Goal: Find specific page/section: Locate item on page

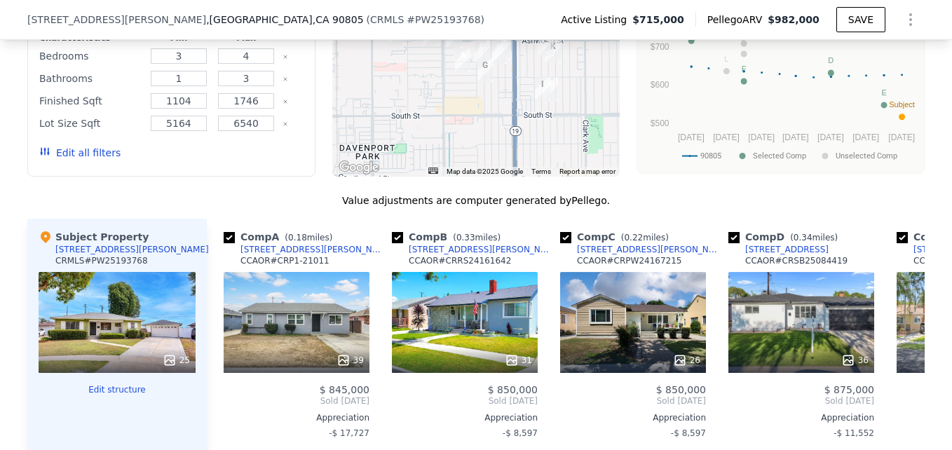
scroll to position [1075, 0]
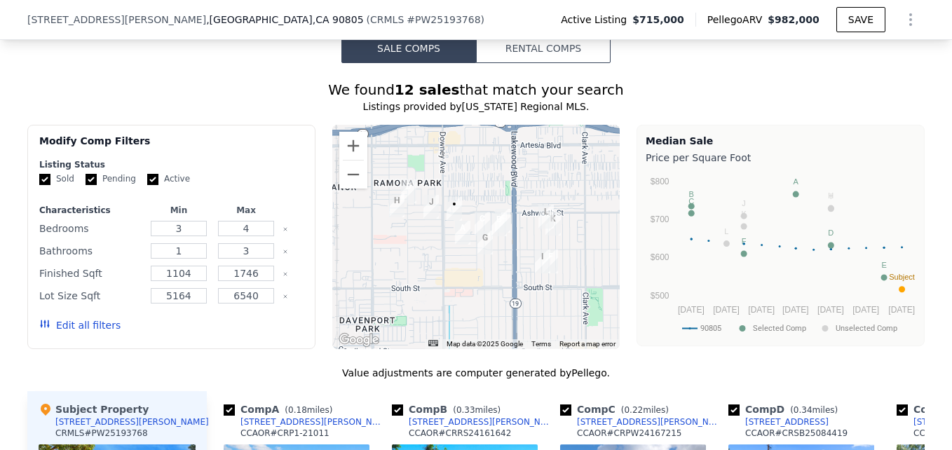
click at [332, 165] on div at bounding box center [476, 237] width 288 height 224
click at [339, 160] on button "Zoom in" at bounding box center [353, 146] width 28 height 28
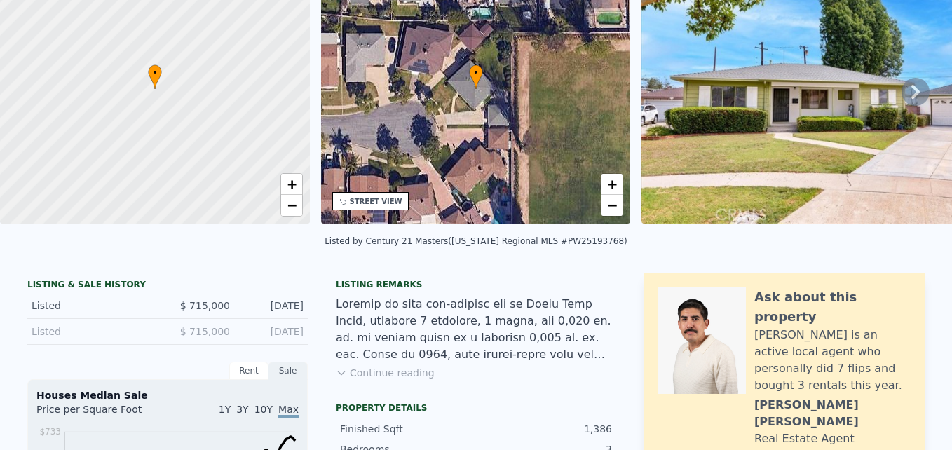
scroll to position [5, 0]
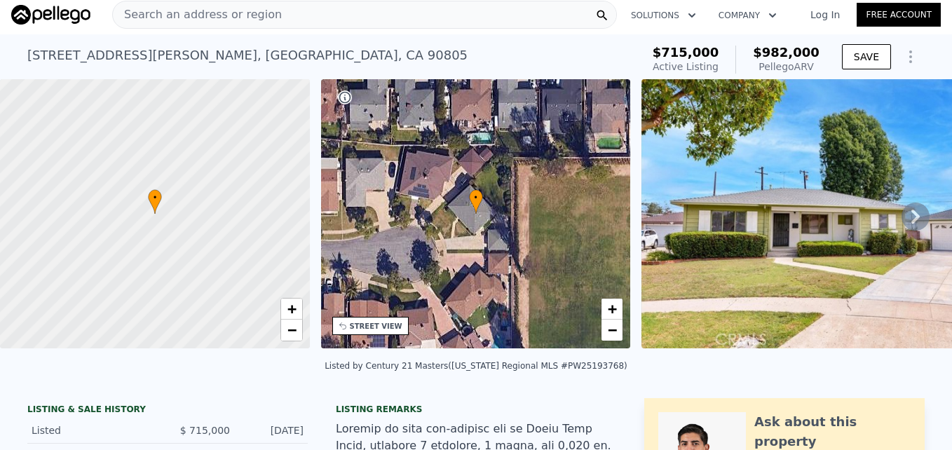
drag, startPoint x: 455, startPoint y: 263, endPoint x: 497, endPoint y: 121, distance: 148.4
click at [497, 121] on div "• + −" at bounding box center [476, 213] width 310 height 269
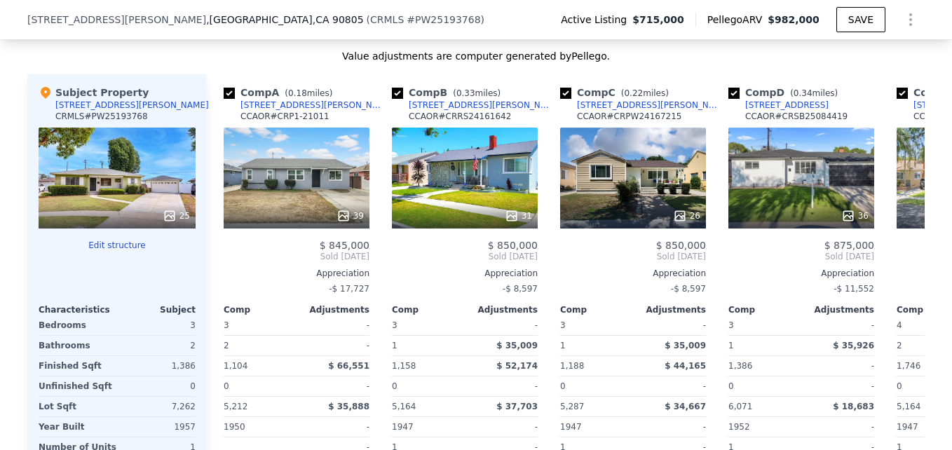
scroll to position [1389, 0]
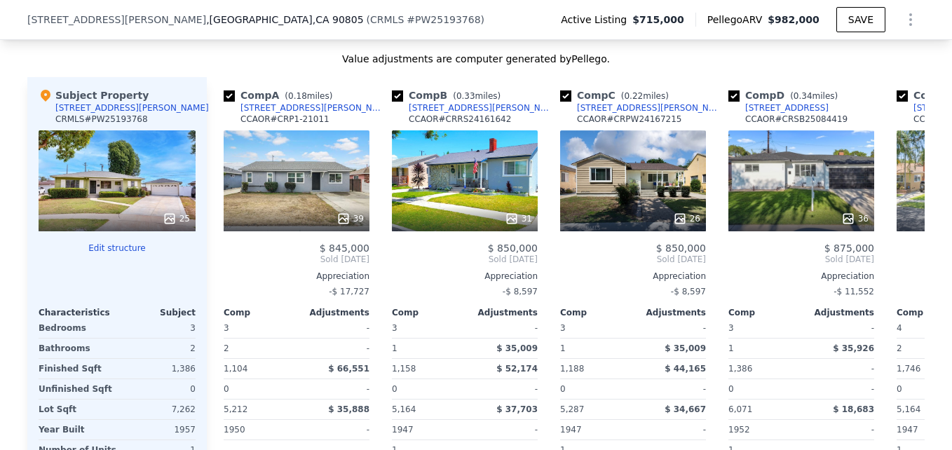
click at [126, 196] on div "25" at bounding box center [117, 180] width 157 height 101
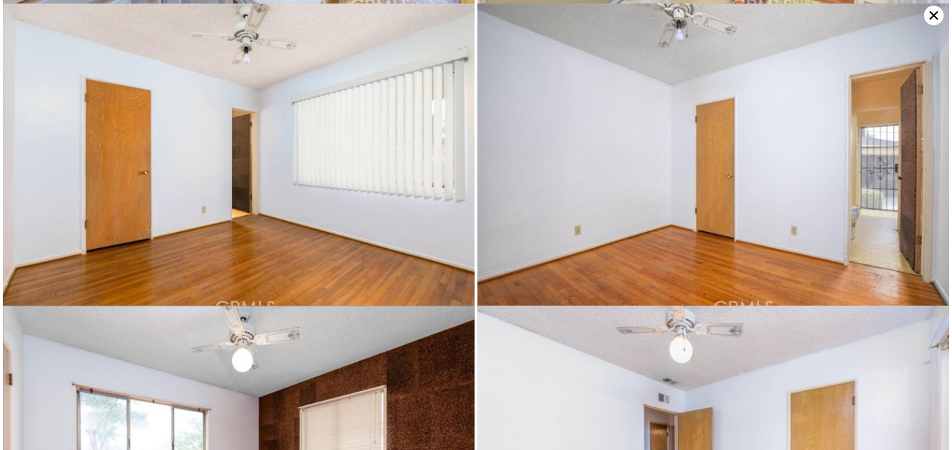
scroll to position [1511, 0]
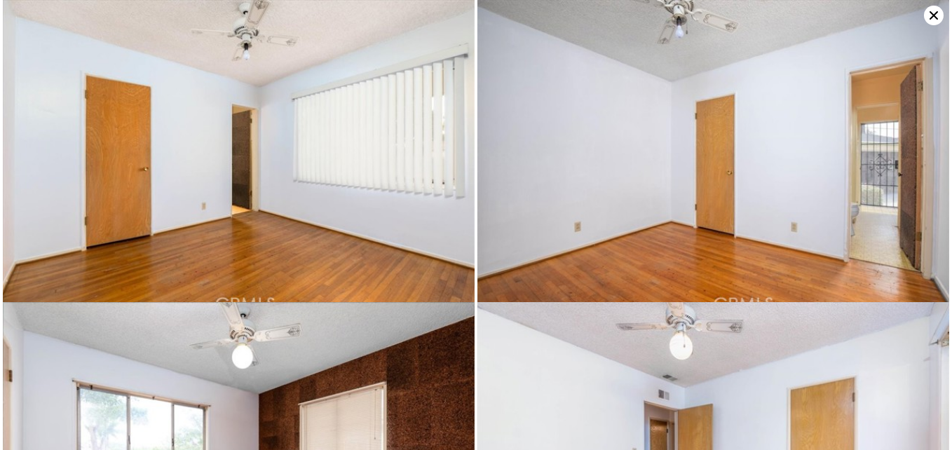
click at [929, 14] on icon at bounding box center [934, 16] width 20 height 20
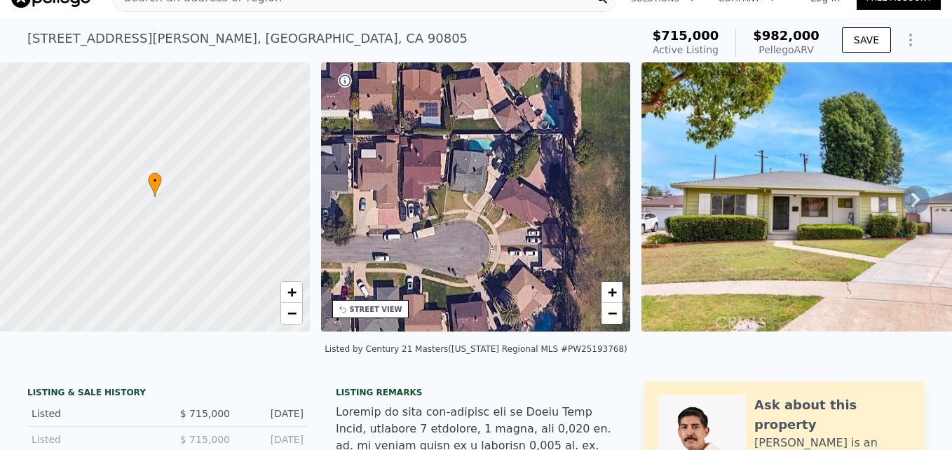
scroll to position [5, 0]
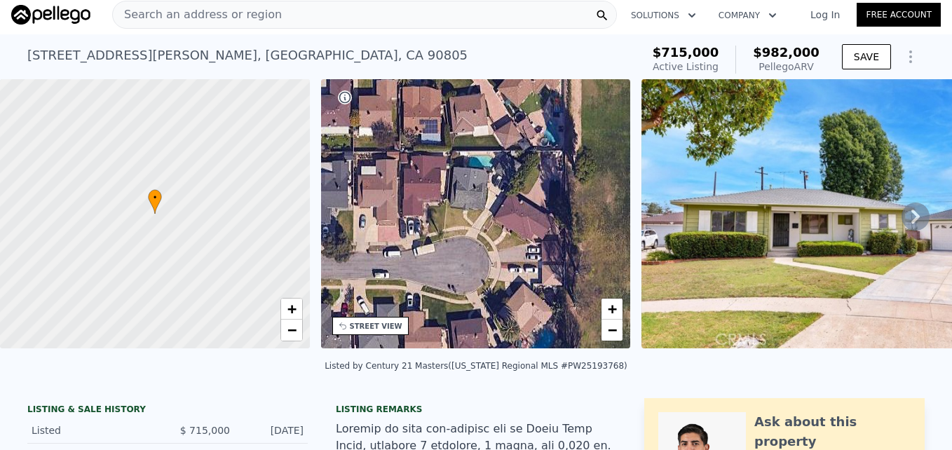
click at [620, 346] on div "• + −" at bounding box center [476, 213] width 310 height 269
click at [617, 339] on link "−" at bounding box center [611, 330] width 21 height 21
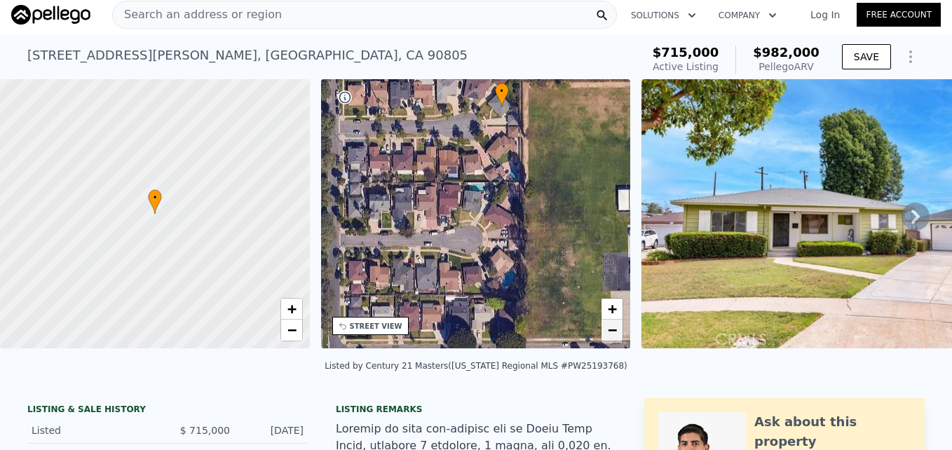
click at [615, 332] on span "−" at bounding box center [612, 330] width 9 height 18
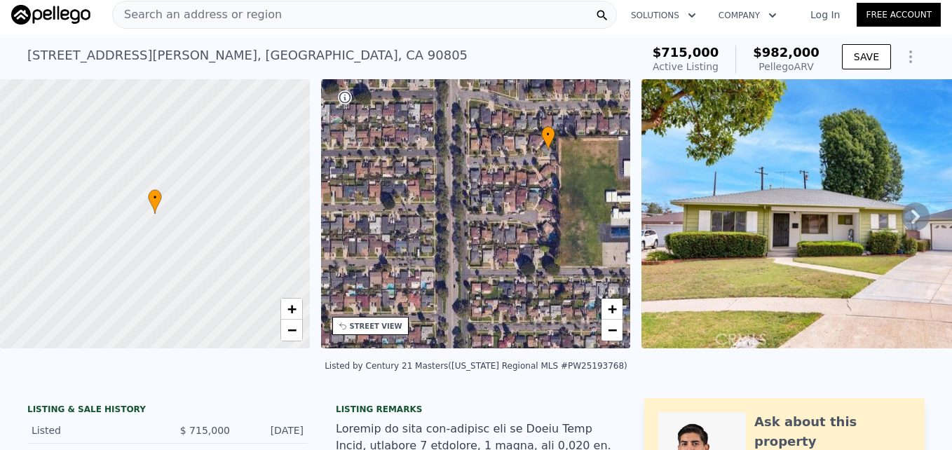
drag, startPoint x: 423, startPoint y: 261, endPoint x: 482, endPoint y: 251, distance: 59.7
click at [482, 251] on div "• + −" at bounding box center [476, 213] width 310 height 269
click at [619, 301] on link "+" at bounding box center [611, 309] width 21 height 21
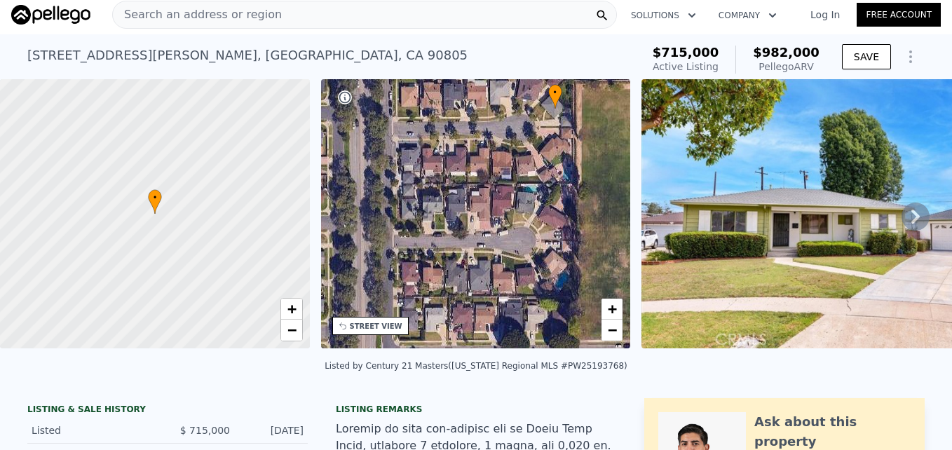
drag, startPoint x: 505, startPoint y: 189, endPoint x: 439, endPoint y: 210, distance: 69.2
click at [439, 210] on div "• + −" at bounding box center [476, 213] width 310 height 269
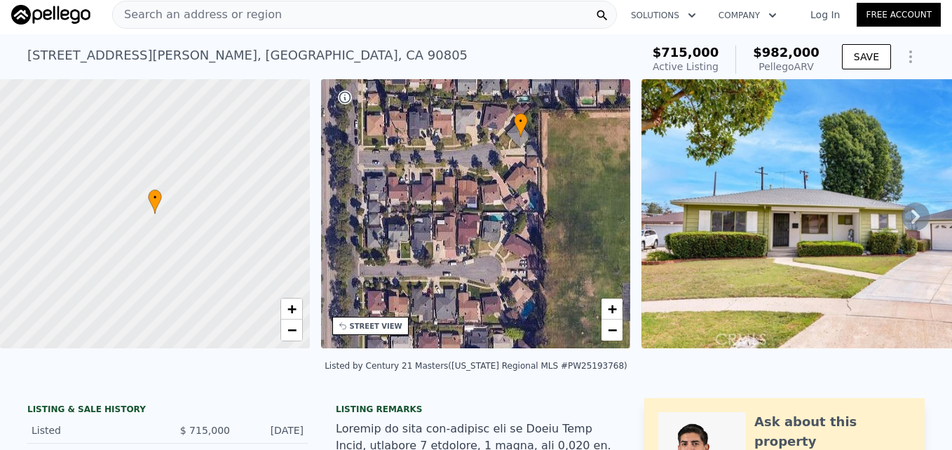
drag, startPoint x: 551, startPoint y: 184, endPoint x: 494, endPoint y: 222, distance: 68.2
click at [494, 222] on div "• + −" at bounding box center [476, 213] width 310 height 269
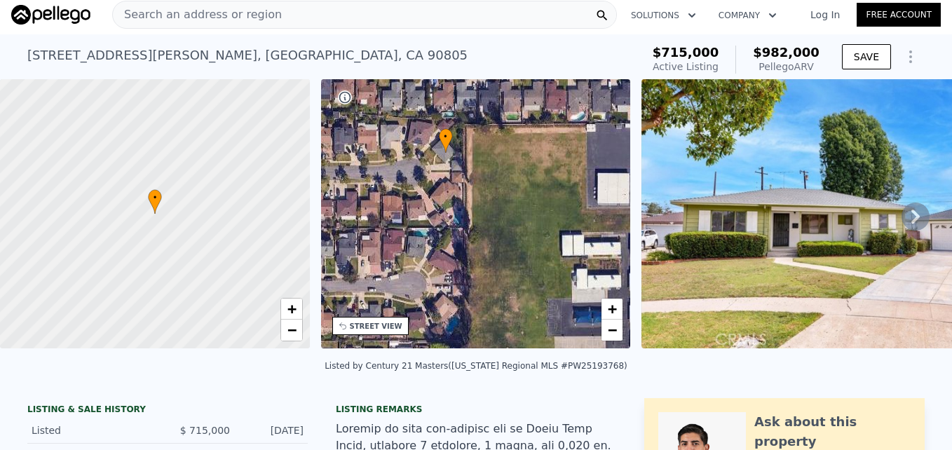
drag, startPoint x: 494, startPoint y: 222, endPoint x: 430, endPoint y: 225, distance: 63.9
click at [430, 225] on div "• + −" at bounding box center [476, 213] width 310 height 269
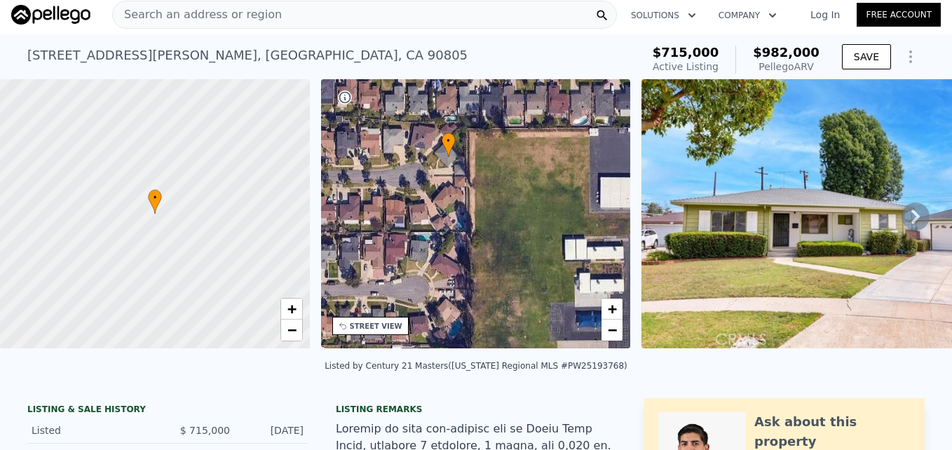
drag, startPoint x: 430, startPoint y: 225, endPoint x: 470, endPoint y: 240, distance: 42.6
click at [470, 240] on div "• + −" at bounding box center [476, 213] width 310 height 269
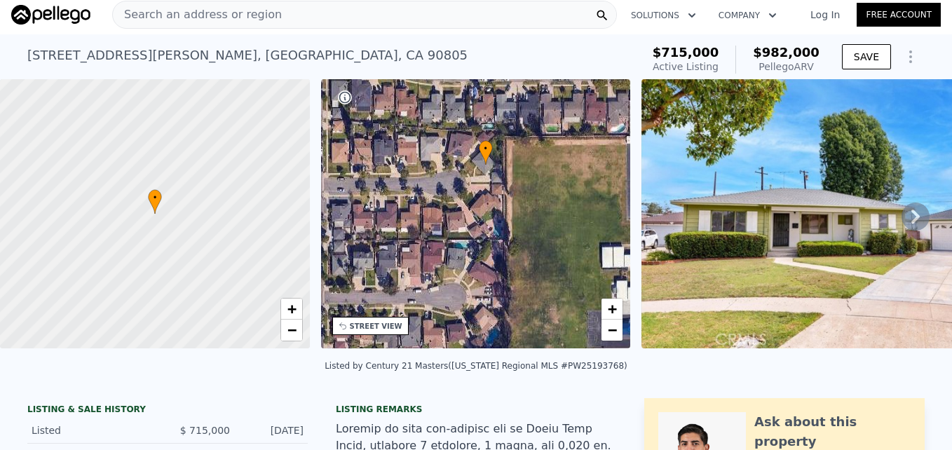
drag, startPoint x: 470, startPoint y: 240, endPoint x: 491, endPoint y: 237, distance: 21.2
click at [491, 237] on div "• + −" at bounding box center [476, 213] width 310 height 269
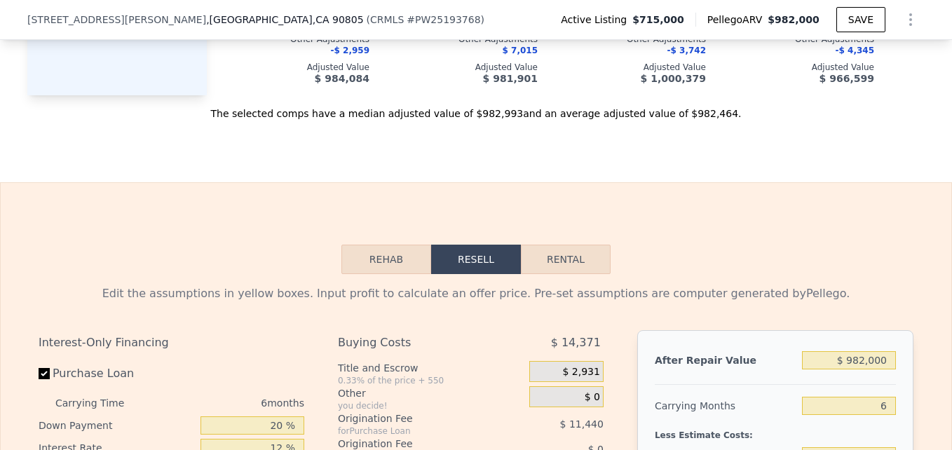
scroll to position [1830, 0]
